Goal: Communication & Community: Participate in discussion

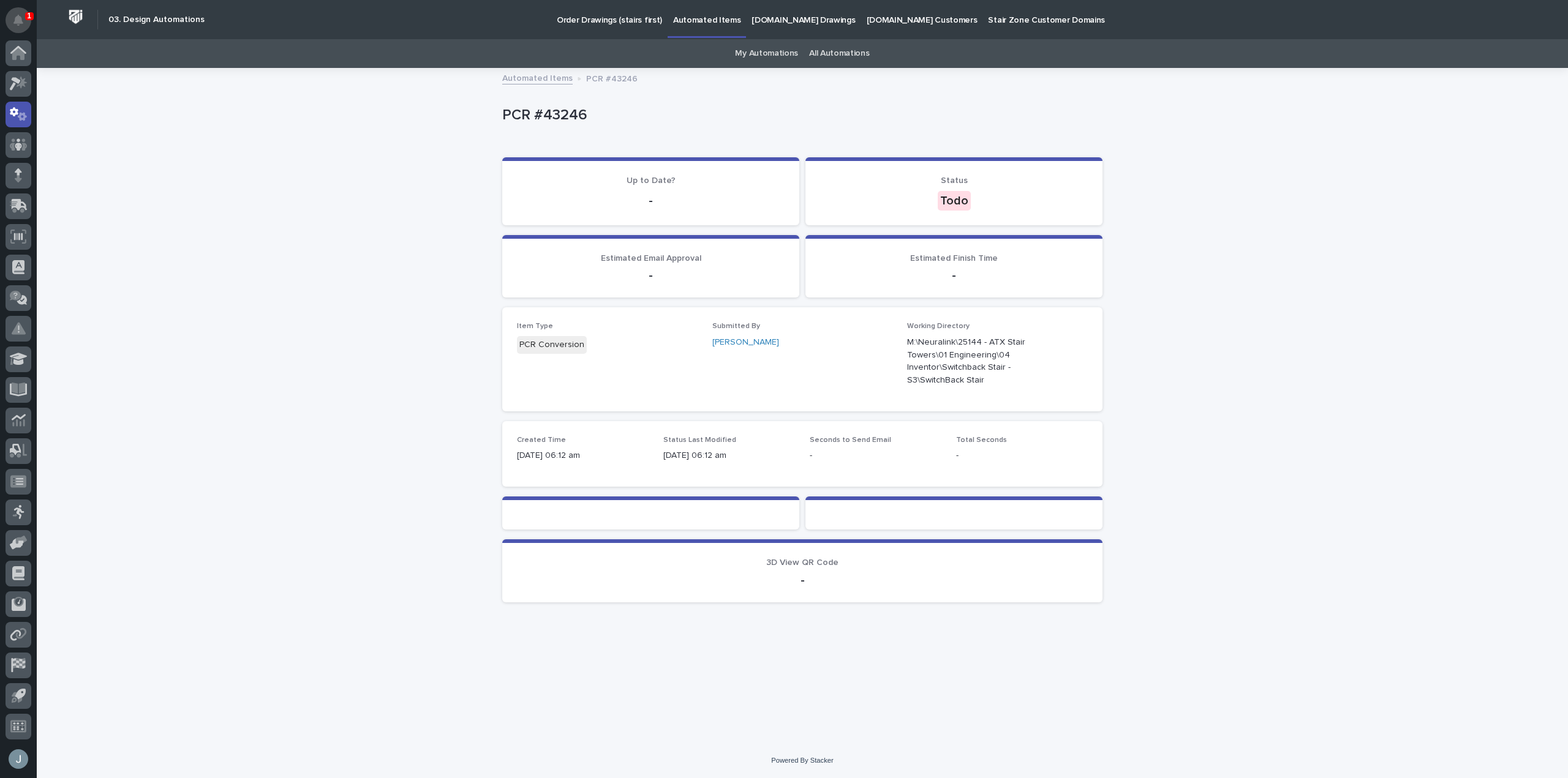
click at [15, 12] on button "Notifications" at bounding box center [18, 20] width 26 height 26
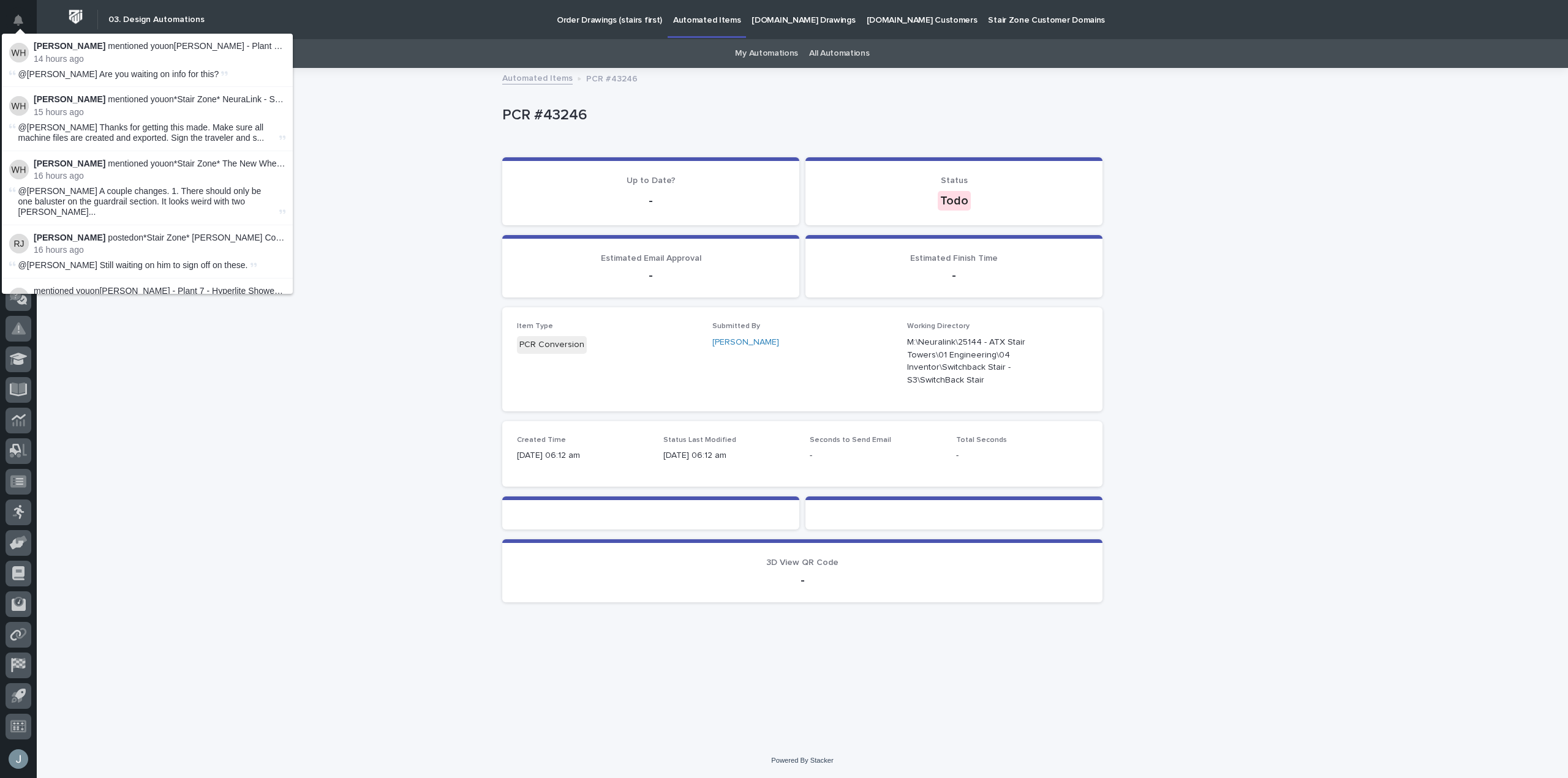
click at [231, 166] on p "[PERSON_NAME] mentioned you on *Stair Zone* The New Wheel - Main - SF Green Bld…" at bounding box center [159, 164] width 252 height 10
click at [62, 168] on strong "[PERSON_NAME]" at bounding box center [70, 163] width 72 height 10
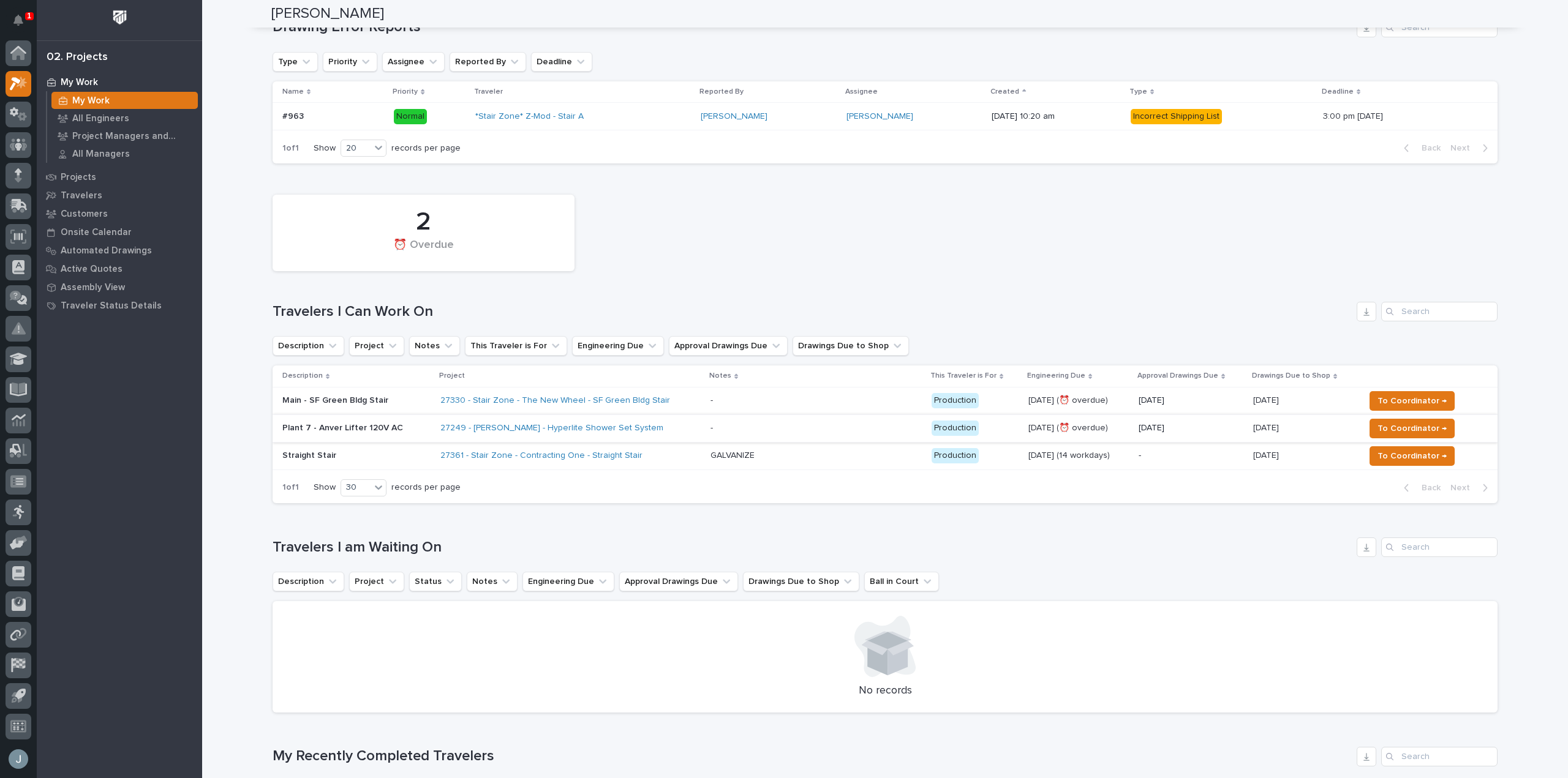
click at [390, 403] on p "Main - SF Green Bldg Stair" at bounding box center [356, 401] width 148 height 10
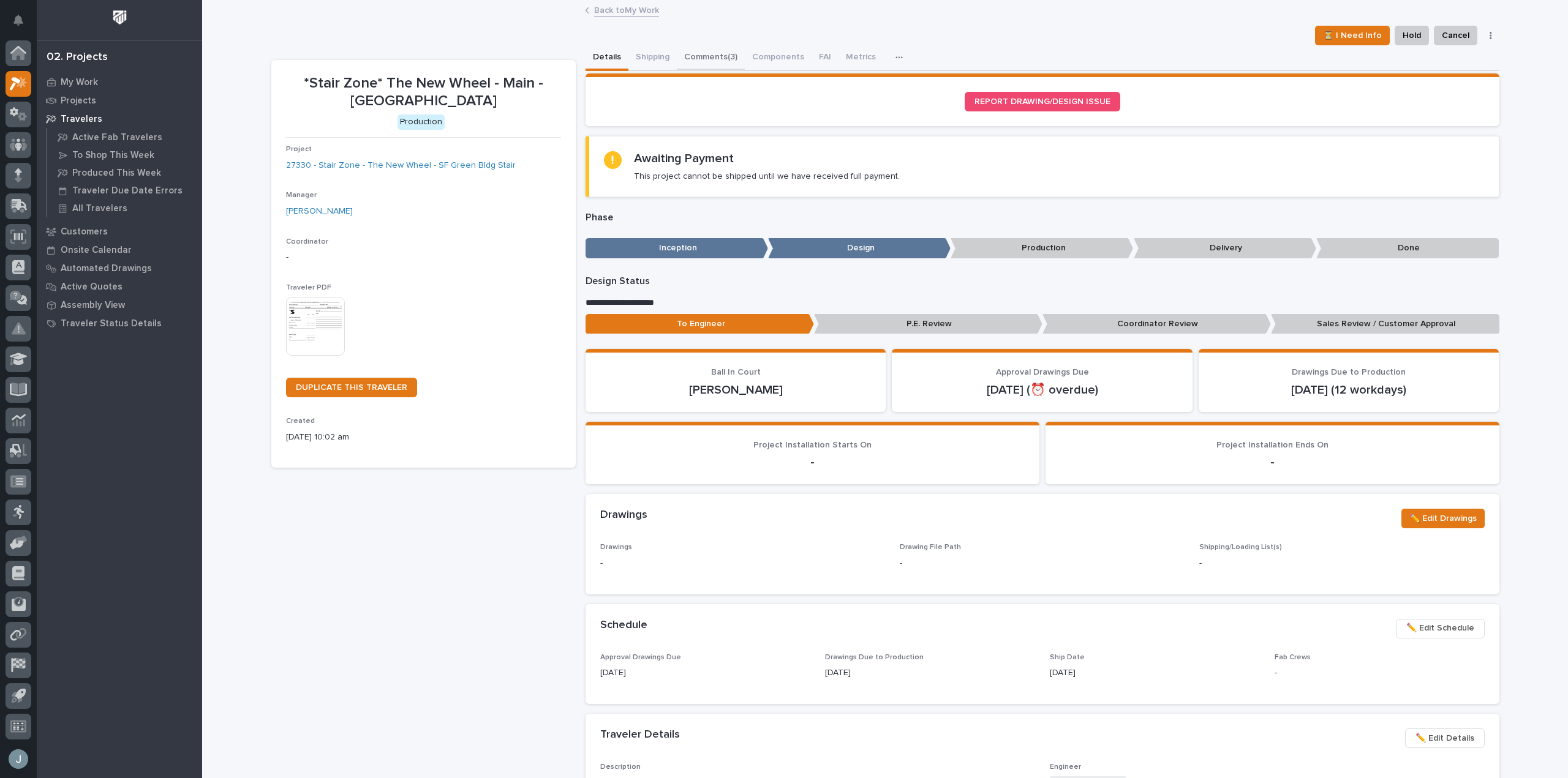
click at [702, 60] on button "Comments (3)" at bounding box center [711, 58] width 68 height 26
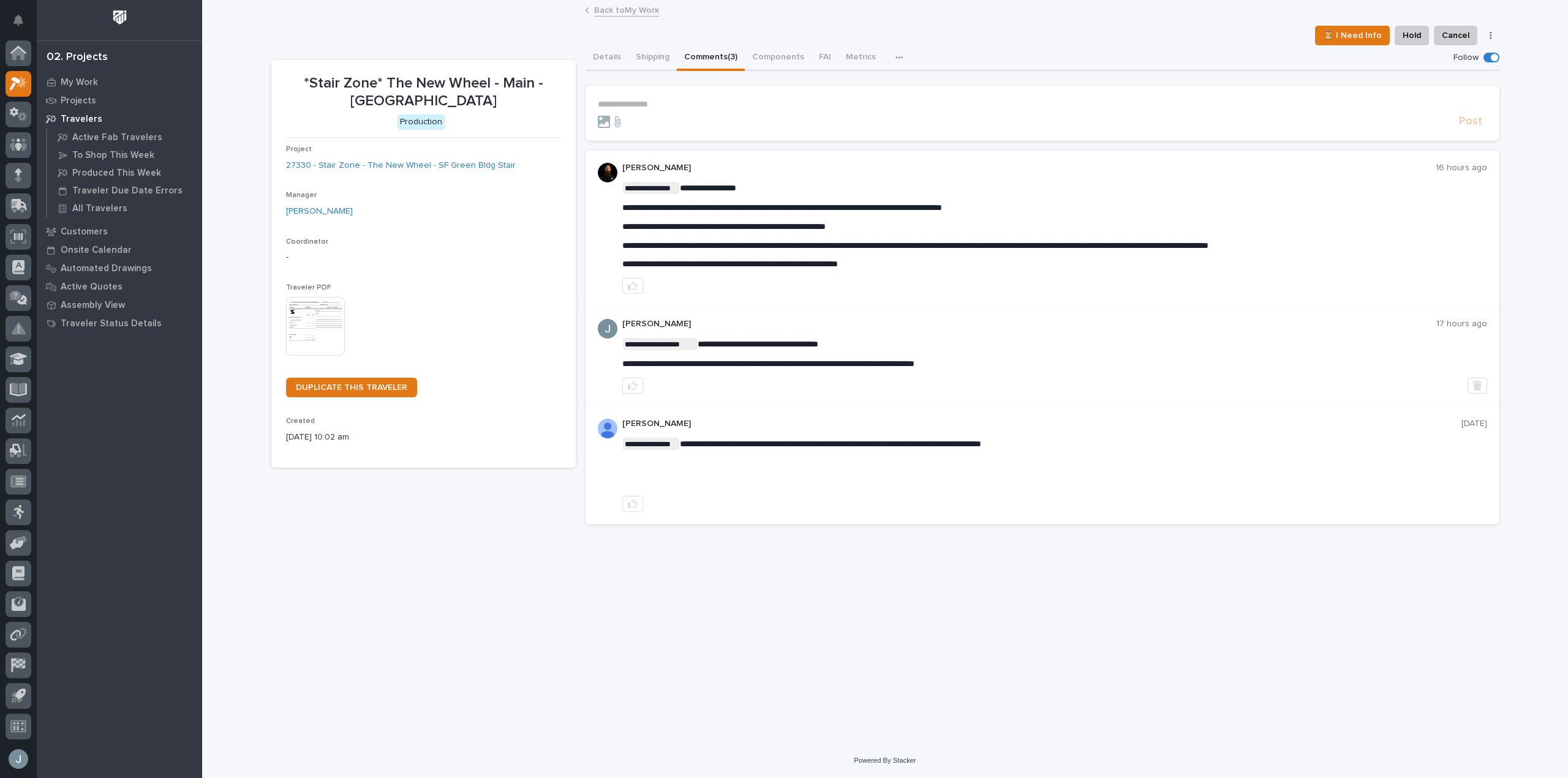
click at [804, 99] on p "**********" at bounding box center [1043, 105] width 890 height 10
